Goal: Task Accomplishment & Management: Manage account settings

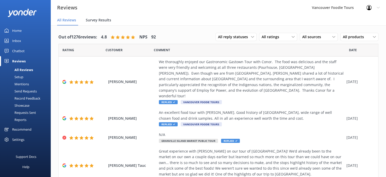
click at [102, 24] on div "Survey Results" at bounding box center [99, 20] width 27 height 10
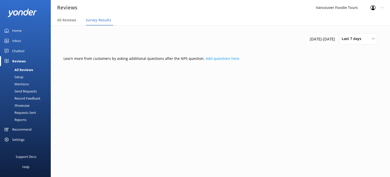
click at [18, 51] on div "Chatbot" at bounding box center [18, 51] width 12 height 10
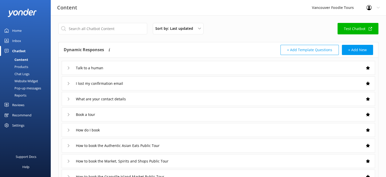
scroll to position [7, 0]
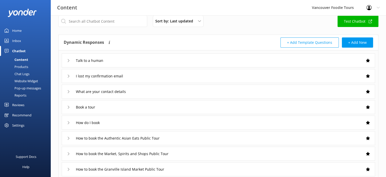
click at [70, 58] on div "Talk to a human" at bounding box center [86, 60] width 39 height 8
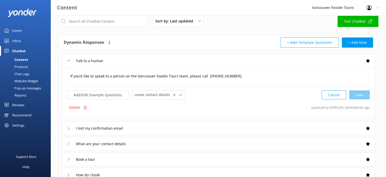
click at [69, 58] on div "Talk to a human" at bounding box center [86, 60] width 39 height 8
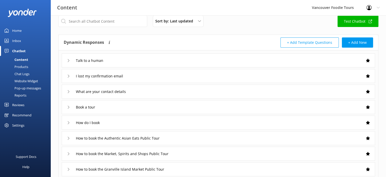
click at [22, 39] on link "Inbox" at bounding box center [25, 41] width 51 height 10
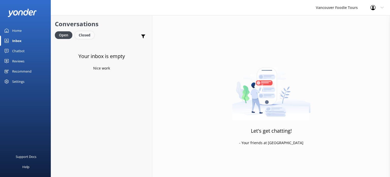
click at [86, 35] on div "Closed" at bounding box center [84, 35] width 19 height 8
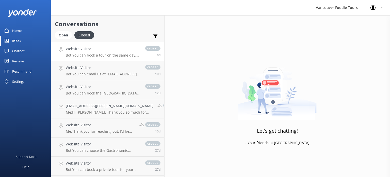
click at [99, 54] on p "Bot: You can book a tour on the same day, up till 2.5 hours before the start of…" at bounding box center [103, 55] width 74 height 5
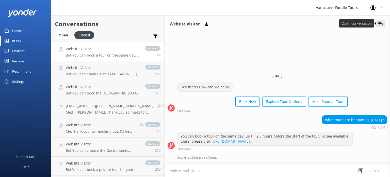
click at [382, 21] on icon at bounding box center [380, 23] width 5 height 5
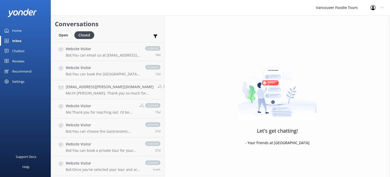
click at [69, 32] on div "Open" at bounding box center [63, 35] width 17 height 8
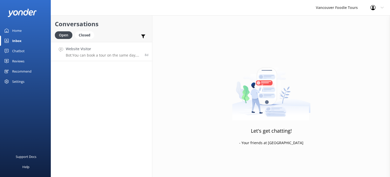
click at [121, 51] on h4 "Website Visitor" at bounding box center [103, 49] width 75 height 6
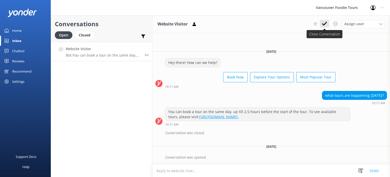
click at [327, 25] on icon at bounding box center [324, 23] width 5 height 5
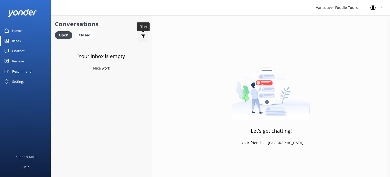
click at [143, 36] on use at bounding box center [143, 37] width 4 height 4
click at [78, 35] on div "Closed" at bounding box center [84, 35] width 19 height 8
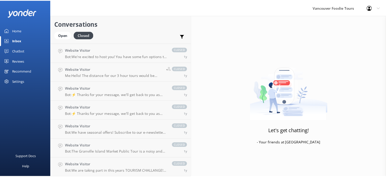
scroll to position [3314, 0]
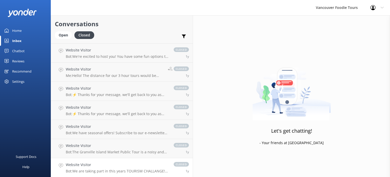
click at [118, 171] on p "Bot: We are taking part in this years TOURISM CHALLANGE! Please visit our listi…" at bounding box center [117, 170] width 103 height 5
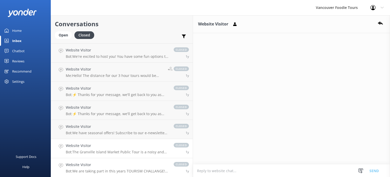
click at [111, 151] on p "Bot: The Granville Island Market Public Tour is a noisy and chaotic experience,…" at bounding box center [117, 151] width 103 height 5
click at [102, 161] on link "Website Visitor Bot: We are taking part in this years TOURISM CHALLANGE! Please…" at bounding box center [122, 167] width 142 height 19
click at [198, 24] on h3 "Website Visitor" at bounding box center [213, 24] width 30 height 7
click at [230, 23] on button at bounding box center [234, 24] width 9 height 8
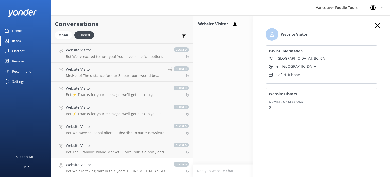
click at [193, 66] on div "Website Visitor Snippets Manage Save time responding and get consistent tone of…" at bounding box center [291, 95] width 197 height 161
click at [101, 117] on link "Website Visitor Bot: ⚡ Thanks for your message, we'll get back to you as soon a…" at bounding box center [122, 110] width 142 height 19
click at [221, 83] on div "Website Visitor Snippets Manage Save time responding and get consistent tone of…" at bounding box center [291, 95] width 197 height 161
click at [18, 74] on div "Recommend" at bounding box center [21, 71] width 19 height 10
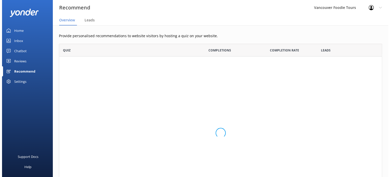
scroll to position [161, 319]
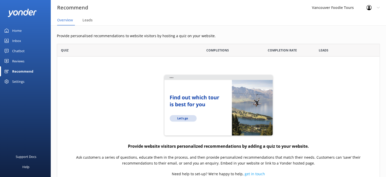
click at [17, 82] on div "Settings" at bounding box center [18, 81] width 12 height 10
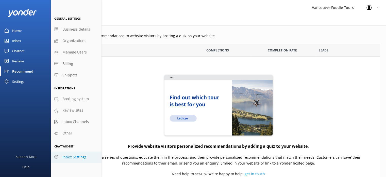
click at [76, 156] on span "Inbox Settings" at bounding box center [75, 157] width 24 height 6
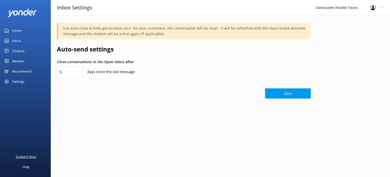
click at [30, 152] on div "Support Docs" at bounding box center [26, 156] width 21 height 10
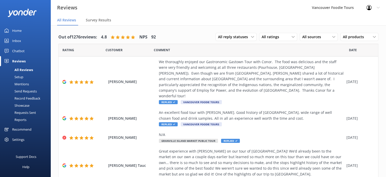
click at [26, 42] on link "Inbox" at bounding box center [25, 41] width 51 height 10
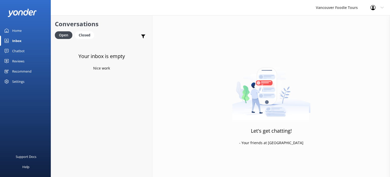
drag, startPoint x: 23, startPoint y: 38, endPoint x: 116, endPoint y: 85, distance: 103.7
click at [116, 84] on div "Your inbox is empty Nice work" at bounding box center [101, 130] width 101 height 177
click at [89, 33] on div "Closed" at bounding box center [84, 35] width 19 height 8
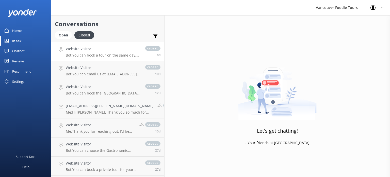
drag, startPoint x: 134, startPoint y: 53, endPoint x: 113, endPoint y: 55, distance: 21.5
click at [113, 55] on p "Bot: You can book a tour on the same day, up till 2.5 hours before the start of…" at bounding box center [103, 55] width 74 height 5
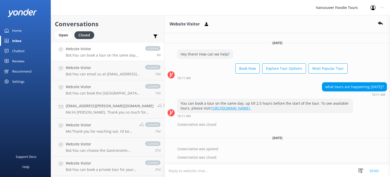
drag, startPoint x: 189, startPoint y: 70, endPoint x: 157, endPoint y: 44, distance: 41.2
click at [165, 44] on div "Tuesday, 9th September" at bounding box center [278, 43] width 226 height 6
click at [363, 170] on icon at bounding box center [361, 170] width 5 height 5
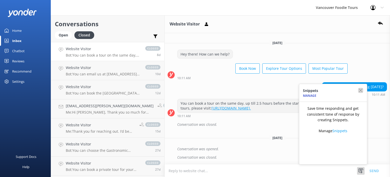
click at [361, 89] on use "button" at bounding box center [361, 90] width 4 height 4
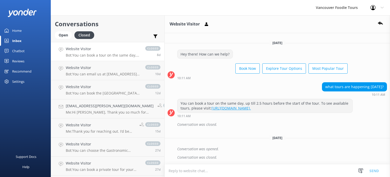
click at [10, 81] on div "Settings" at bounding box center [25, 81] width 51 height 10
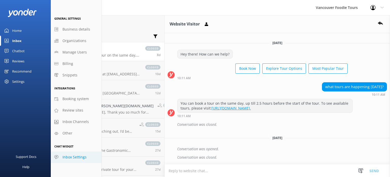
click at [67, 158] on span "Inbox Settings" at bounding box center [75, 157] width 24 height 6
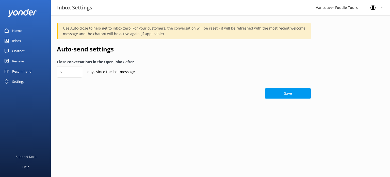
click at [29, 80] on div "Settings" at bounding box center [25, 81] width 51 height 10
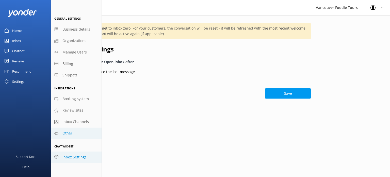
click at [72, 133] on span "Other" at bounding box center [68, 133] width 10 height 6
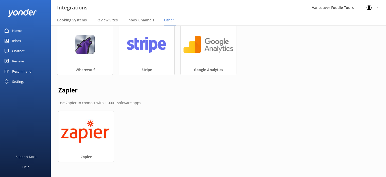
scroll to position [9, 0]
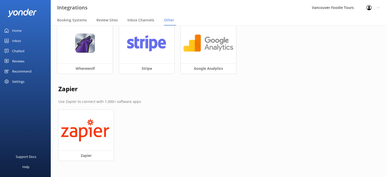
click at [23, 80] on div "Settings" at bounding box center [18, 81] width 12 height 10
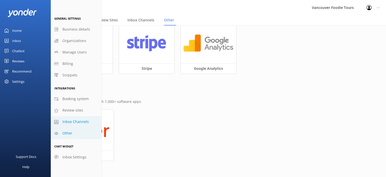
click at [83, 118] on link "Inbox Channels" at bounding box center [76, 121] width 51 height 11
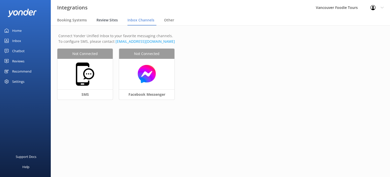
click at [108, 18] on span "Review Sites" at bounding box center [107, 20] width 21 height 5
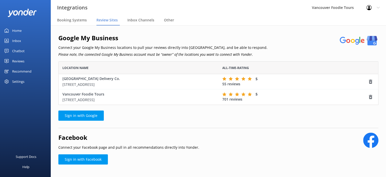
scroll to position [9, 0]
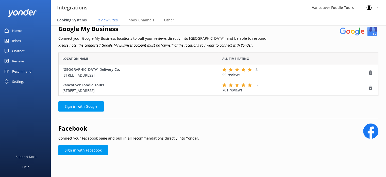
click at [70, 19] on span "Booking Systems" at bounding box center [72, 20] width 30 height 5
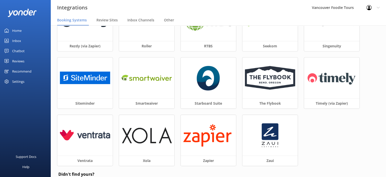
scroll to position [191, 0]
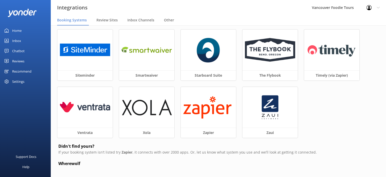
click at [15, 60] on div "Reviews" at bounding box center [18, 61] width 12 height 10
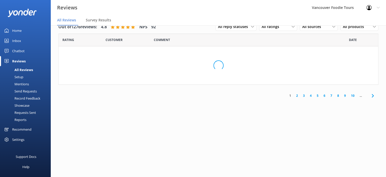
scroll to position [10, 0]
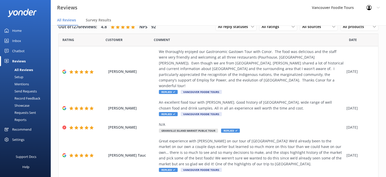
click at [25, 49] on link "Chatbot" at bounding box center [25, 51] width 51 height 10
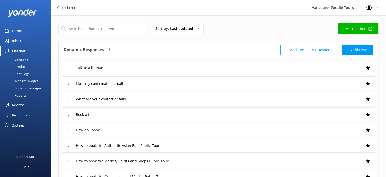
click at [13, 40] on div "Inbox" at bounding box center [16, 41] width 9 height 10
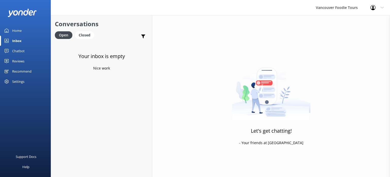
click at [22, 30] on link "Home" at bounding box center [25, 30] width 51 height 10
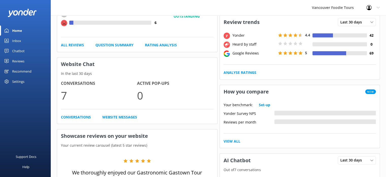
scroll to position [84, 0]
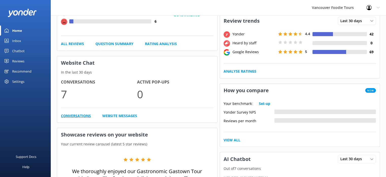
click at [77, 116] on link "Conversations" at bounding box center [76, 116] width 30 height 6
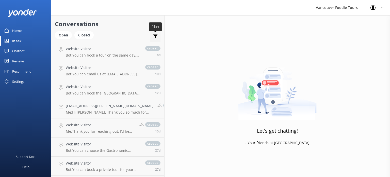
click at [153, 35] on use at bounding box center [155, 37] width 4 height 4
click at [131, 57] on label "Converted" at bounding box center [137, 56] width 45 height 6
click at [120, 57] on input "Converted" at bounding box center [117, 56] width 5 height 5
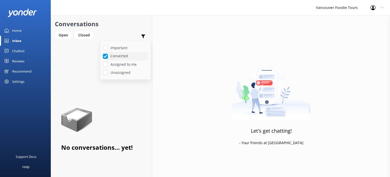
click at [130, 57] on label "Converted" at bounding box center [125, 56] width 45 height 6
click at [108, 57] on input "Converted" at bounding box center [105, 56] width 5 height 5
checkbox input "false"
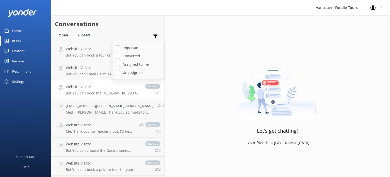
click at [82, 90] on div "Website Visitor Bot: You can book the Granville Island Market Public Tour onlin…" at bounding box center [103, 89] width 74 height 11
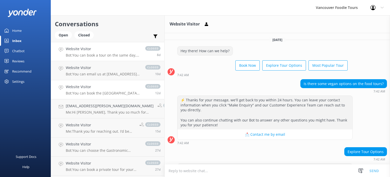
click at [111, 57] on p "Bot: You can book a tour on the same day, up till 2.5 hours before the start of…" at bounding box center [103, 55] width 74 height 5
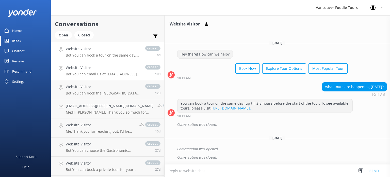
click at [110, 67] on h4 "Website Visitor" at bounding box center [103, 68] width 74 height 6
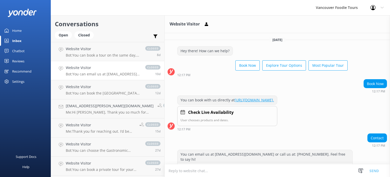
scroll to position [41, 0]
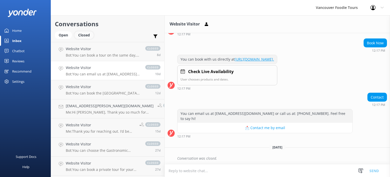
click at [85, 35] on div "Closed" at bounding box center [83, 35] width 19 height 8
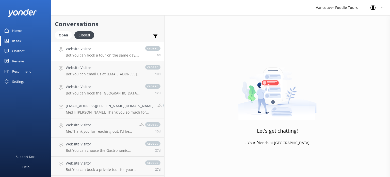
click at [81, 48] on h4 "Website Visitor" at bounding box center [103, 49] width 74 height 6
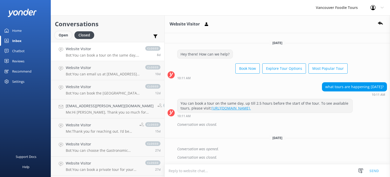
click at [60, 34] on div "Open" at bounding box center [63, 35] width 17 height 8
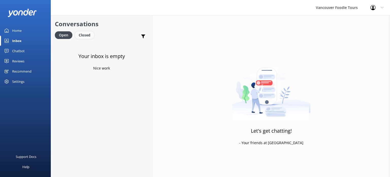
click at [82, 34] on div "Closed" at bounding box center [84, 35] width 19 height 8
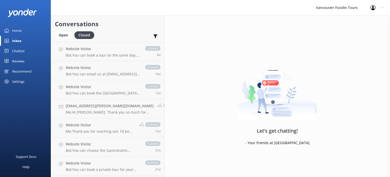
click at [96, 51] on h4 "Website Visitor" at bounding box center [103, 49] width 74 height 6
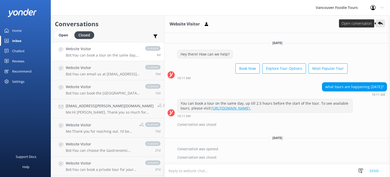
click at [380, 24] on use at bounding box center [380, 23] width 5 height 3
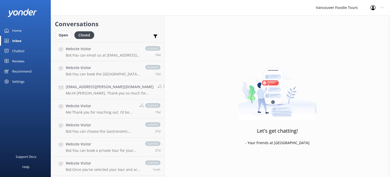
click at [60, 36] on div "Open" at bounding box center [63, 35] width 17 height 8
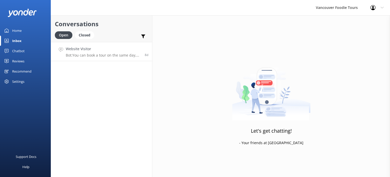
click at [118, 59] on link "Website Visitor Bot: You can book a tour on the same day, up till 2.5 hours bef…" at bounding box center [101, 51] width 101 height 19
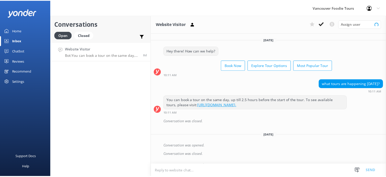
scroll to position [7, 0]
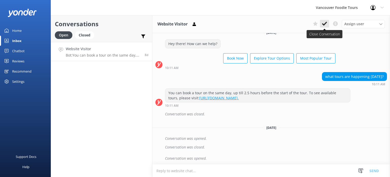
click at [326, 25] on icon at bounding box center [324, 23] width 5 height 5
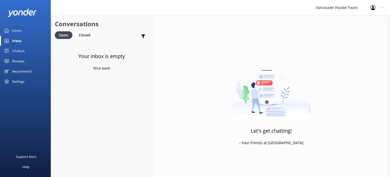
click at [23, 31] on link "Home" at bounding box center [25, 30] width 51 height 10
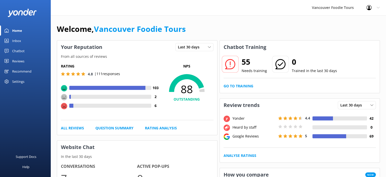
click at [370, 9] on use at bounding box center [369, 7] width 5 height 5
click at [252, 26] on div "Welcome, Vancouver Foodie Tours" at bounding box center [218, 31] width 323 height 17
